Goal: Information Seeking & Learning: Understand process/instructions

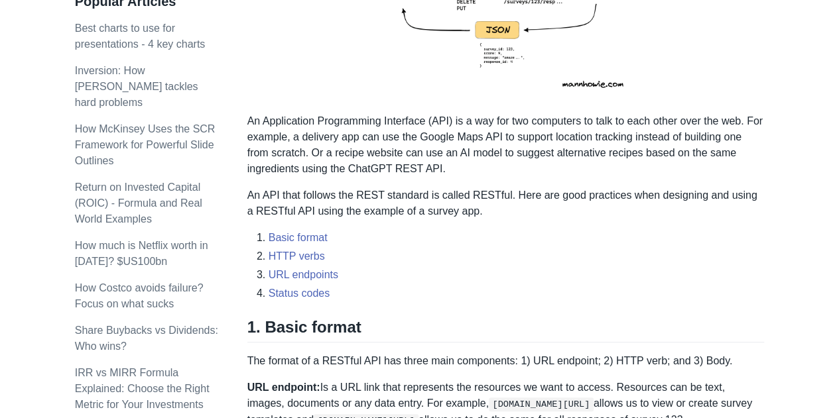
scroll to position [353, 0]
click at [294, 238] on link "Basic format" at bounding box center [298, 236] width 59 height 11
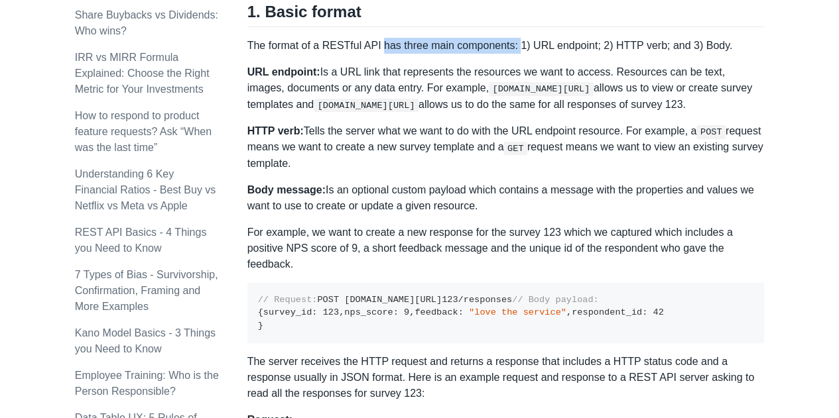
drag, startPoint x: 379, startPoint y: 44, endPoint x: 514, endPoint y: 44, distance: 135.2
click at [514, 44] on p "The format of a RESTful API has three main components: 1) URL endpoint; 2) HTTP…" at bounding box center [505, 46] width 517 height 16
click at [530, 48] on p "The format of a RESTful API has three main components: 1) URL endpoint; 2) HTTP…" at bounding box center [505, 46] width 517 height 16
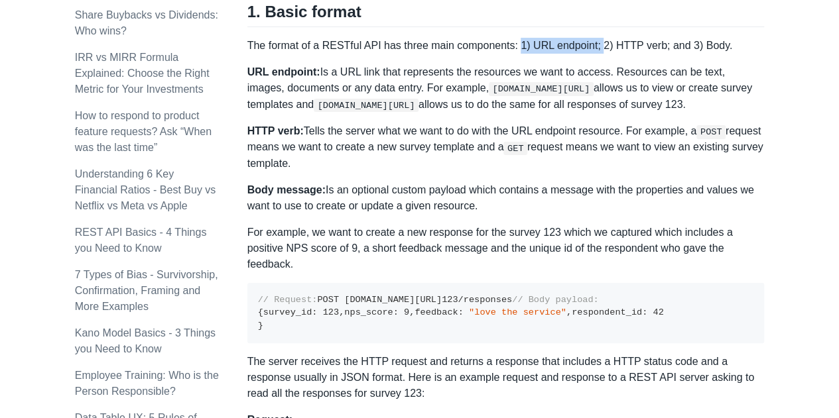
drag, startPoint x: 514, startPoint y: 44, endPoint x: 595, endPoint y: 42, distance: 81.6
click at [595, 42] on p "The format of a RESTful API has three main components: 1) URL endpoint; 2) HTTP…" at bounding box center [505, 46] width 517 height 16
drag, startPoint x: 601, startPoint y: 44, endPoint x: 658, endPoint y: 46, distance: 57.0
click at [658, 46] on p "The format of a RESTful API has three main components: 1) URL endpoint; 2) HTTP…" at bounding box center [505, 46] width 517 height 16
drag, startPoint x: 677, startPoint y: 46, endPoint x: 762, endPoint y: 50, distance: 85.6
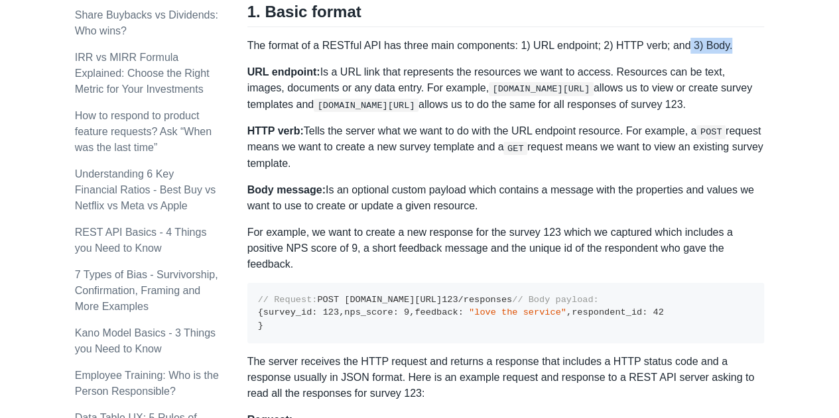
click at [762, 50] on p "The format of a RESTful API has three main components: 1) URL endpoint; 2) HTTP…" at bounding box center [505, 46] width 517 height 16
click at [371, 76] on p "URL endpoint: Is a URL link that represents the resources we want to access. Re…" at bounding box center [505, 88] width 517 height 48
drag, startPoint x: 276, startPoint y: 105, endPoint x: 434, endPoint y: 104, distance: 157.1
click at [418, 104] on code "[DOMAIN_NAME][URL]" at bounding box center [366, 105] width 105 height 13
drag, startPoint x: 507, startPoint y: 102, endPoint x: 705, endPoint y: 107, distance: 199.0
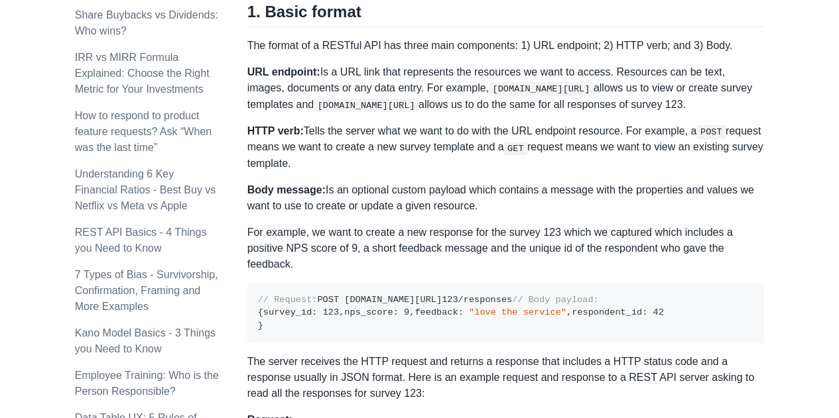
click at [705, 107] on p "URL endpoint: Is a URL link that represents the resources we want to access. Re…" at bounding box center [505, 88] width 517 height 48
click at [668, 141] on p "HTTP verb: Tells the server what we want to do with the URL endpoint resource. …" at bounding box center [505, 147] width 517 height 48
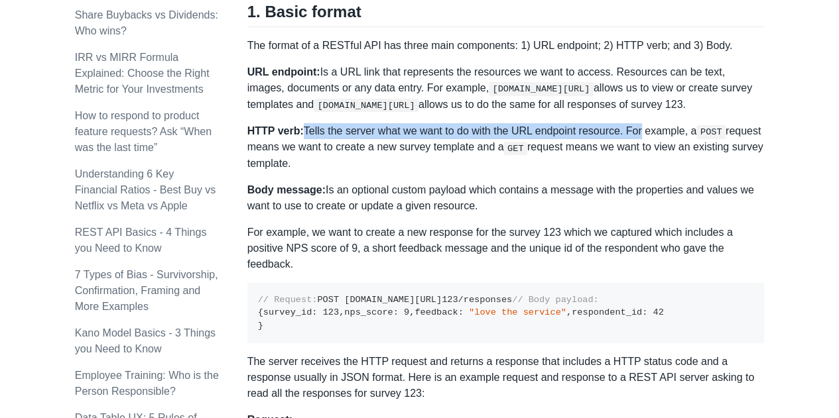
drag, startPoint x: 301, startPoint y: 129, endPoint x: 632, endPoint y: 135, distance: 330.9
click at [632, 135] on p "HTTP verb: Tells the server what we want to do with the URL endpoint resource. …" at bounding box center [505, 147] width 517 height 48
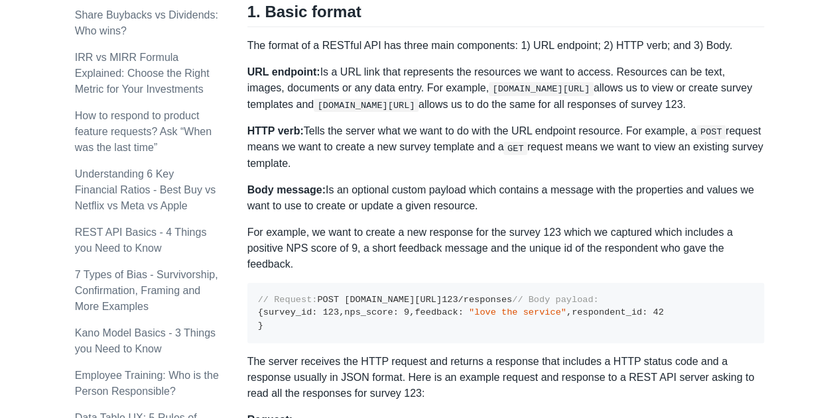
click at [331, 148] on p "HTTP verb: Tells the server what we want to do with the URL endpoint resource. …" at bounding box center [505, 147] width 517 height 48
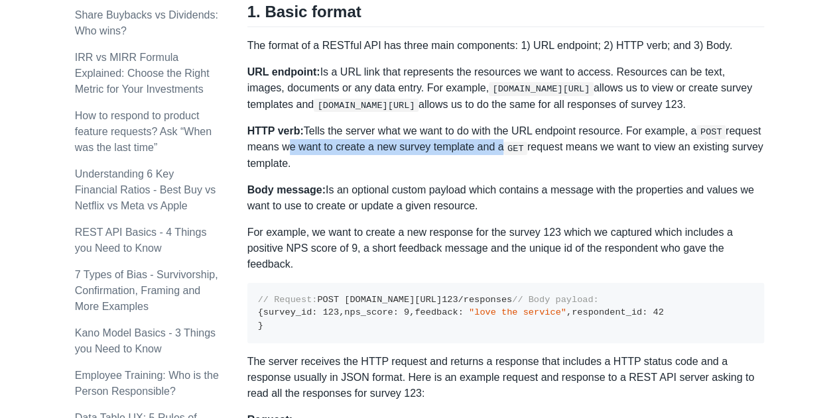
drag, startPoint x: 281, startPoint y: 148, endPoint x: 495, endPoint y: 153, distance: 213.5
click at [495, 153] on p "HTTP verb: Tells the server what we want to do with the URL endpoint resource. …" at bounding box center [505, 147] width 517 height 48
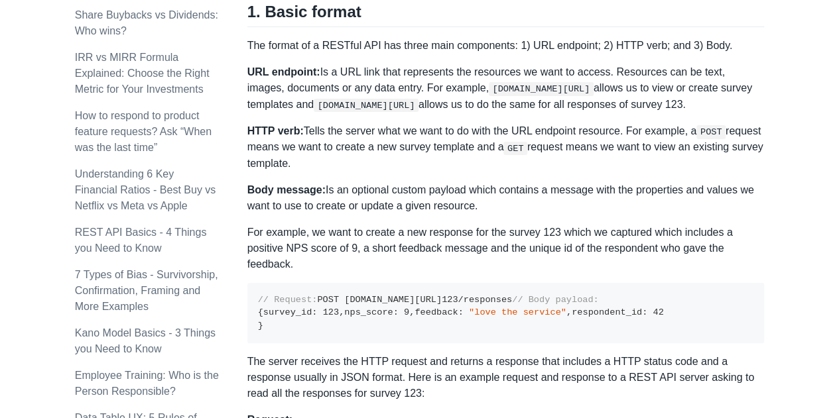
click at [589, 163] on p "HTTP verb: Tells the server what we want to do with the URL endpoint resource. …" at bounding box center [505, 147] width 517 height 48
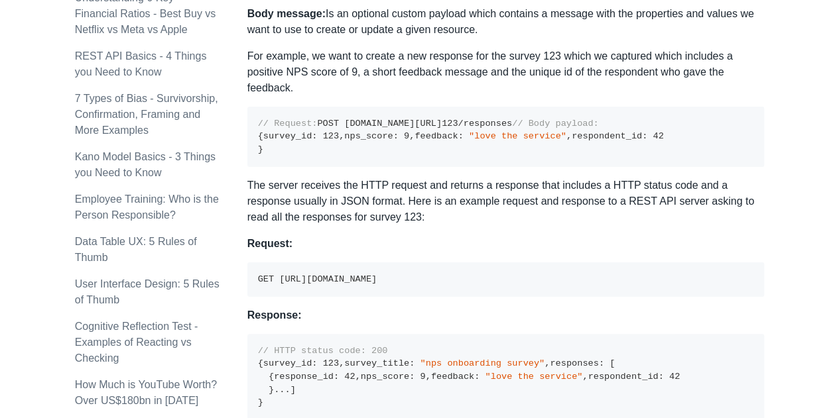
scroll to position [1022, 0]
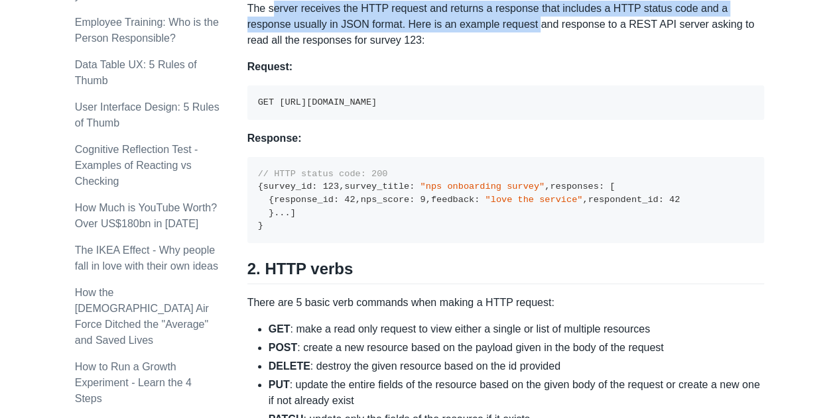
drag, startPoint x: 361, startPoint y: 102, endPoint x: 487, endPoint y: 107, distance: 126.7
click at [487, 48] on p "The server receives the HTTP request and returns a response that includes a HTT…" at bounding box center [505, 25] width 517 height 48
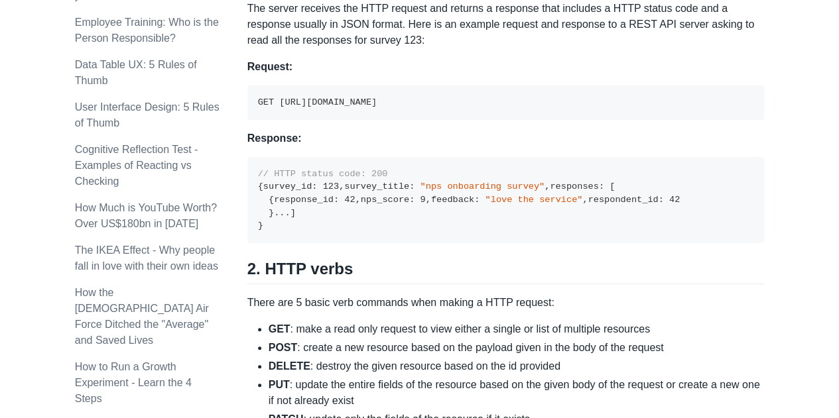
click at [594, 48] on p "The server receives the HTTP request and returns a response that includes a HTT…" at bounding box center [505, 25] width 517 height 48
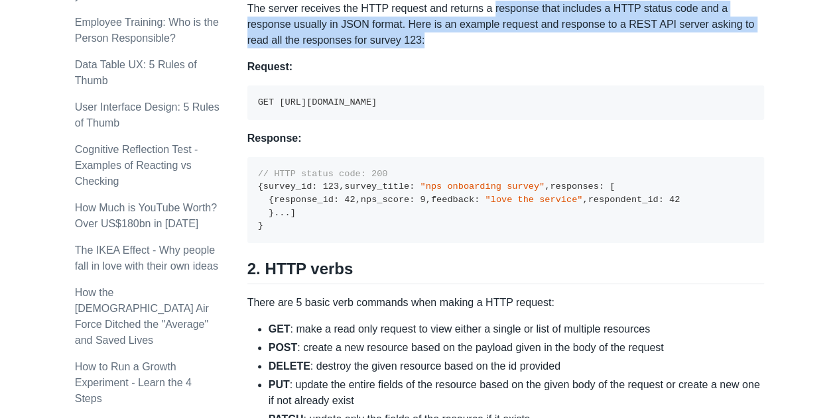
drag, startPoint x: 488, startPoint y: 99, endPoint x: 386, endPoint y: 129, distance: 106.4
click at [386, 48] on p "The server receives the HTTP request and returns a response that includes a HTT…" at bounding box center [505, 25] width 517 height 48
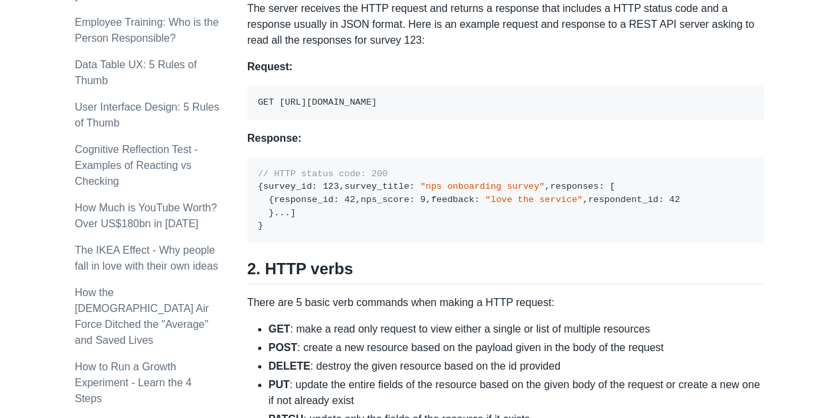
click at [438, 146] on div "A REST API is the most common standard used between Clients (a person or applic…" at bounding box center [505, 338] width 517 height 2305
drag, startPoint x: 319, startPoint y: 194, endPoint x: 604, endPoint y: 196, distance: 285.1
click at [604, 120] on pre "GET [URL][DOMAIN_NAME]" at bounding box center [505, 103] width 517 height 34
click at [614, 216] on div "A REST API is the most common standard used between Clients (a person or applic…" at bounding box center [505, 338] width 517 height 2305
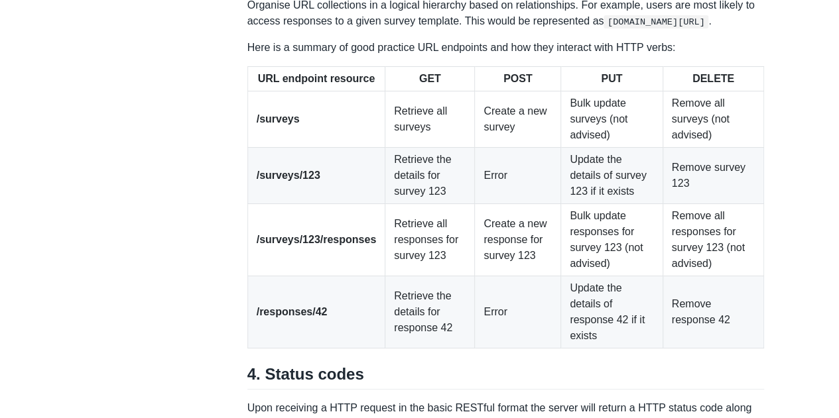
scroll to position [1905, 0]
